Goal: Transaction & Acquisition: Purchase product/service

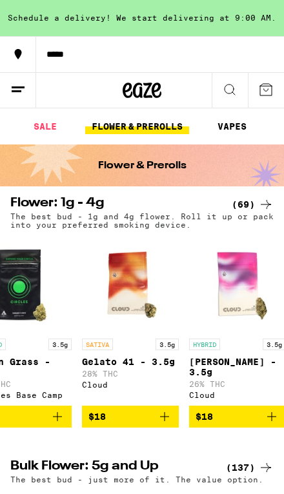
scroll to position [0, 50]
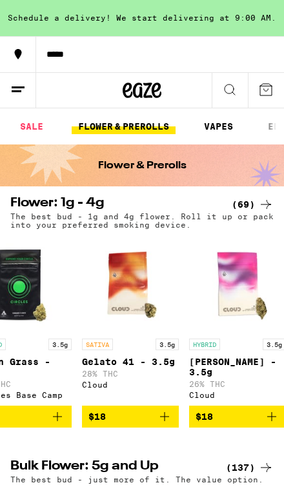
click at [227, 125] on link "VAPES" at bounding box center [218, 126] width 42 height 15
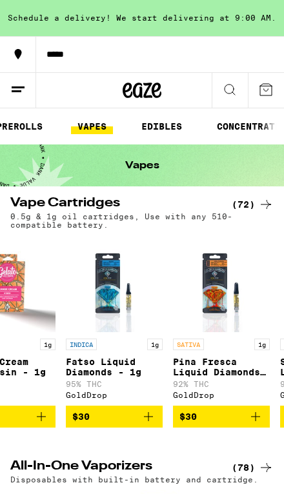
scroll to position [0, 230]
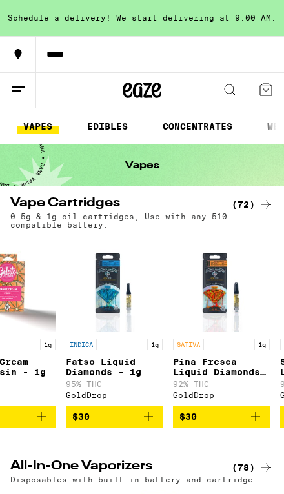
click at [187, 126] on link "CONCENTRATES" at bounding box center [197, 126] width 83 height 15
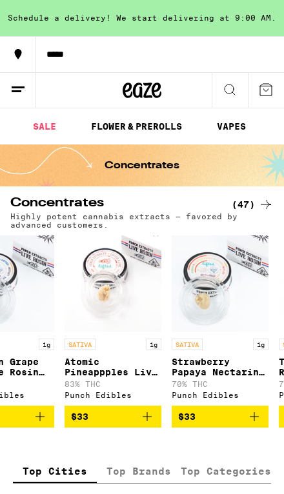
scroll to position [0, 35]
click at [241, 125] on link "VAPES" at bounding box center [233, 126] width 42 height 15
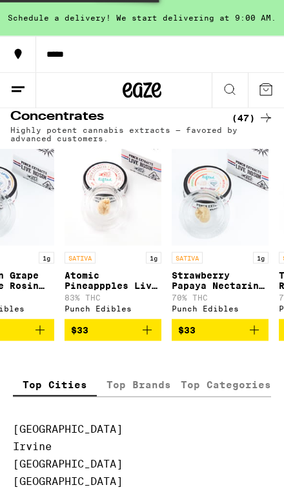
scroll to position [85, 0]
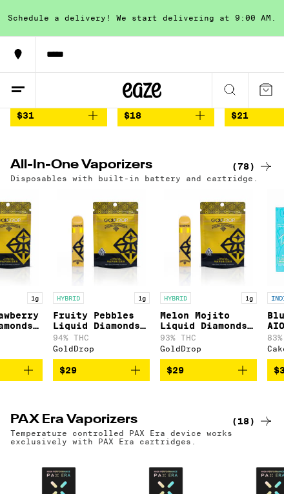
scroll to position [0, 1563]
